Goal: Communication & Community: Connect with others

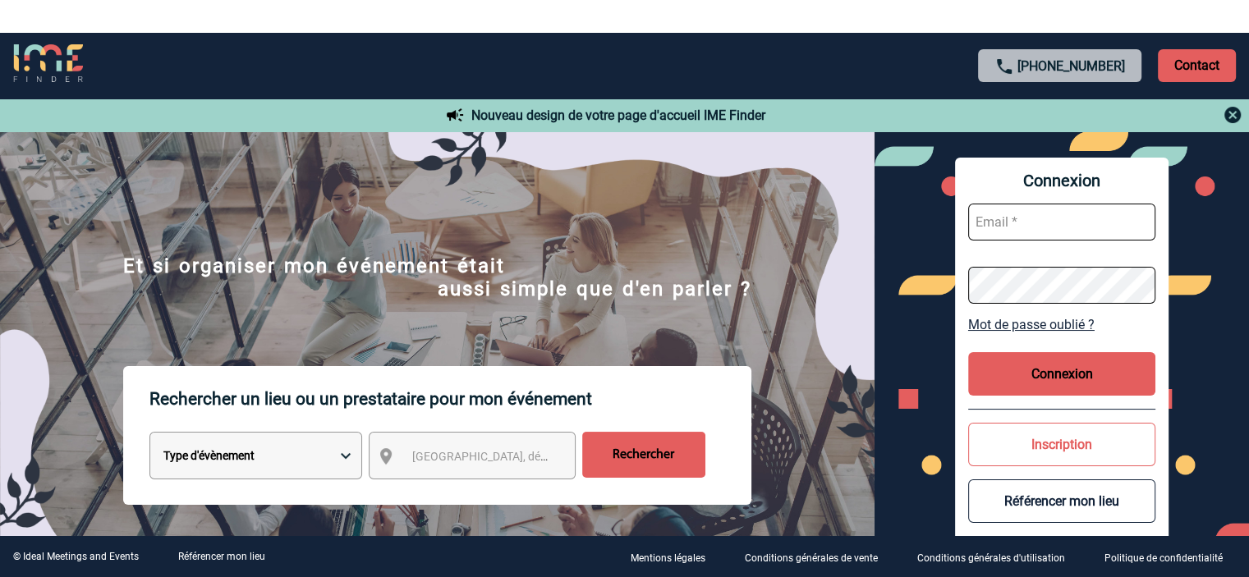
click at [990, 224] on input "text" at bounding box center [1061, 222] width 187 height 37
type input "[EMAIL_ADDRESS][DOMAIN_NAME]"
click at [1058, 360] on button "Connexion" at bounding box center [1061, 374] width 187 height 44
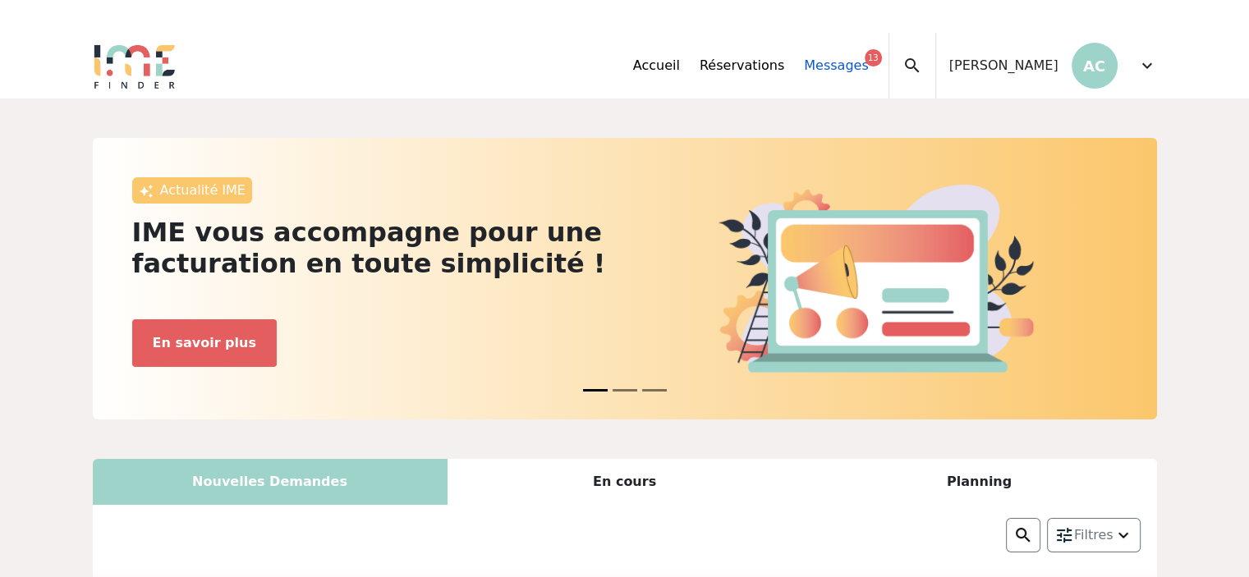
click at [811, 65] on link "Messages 13" at bounding box center [836, 66] width 64 height 20
